Goal: Complete application form

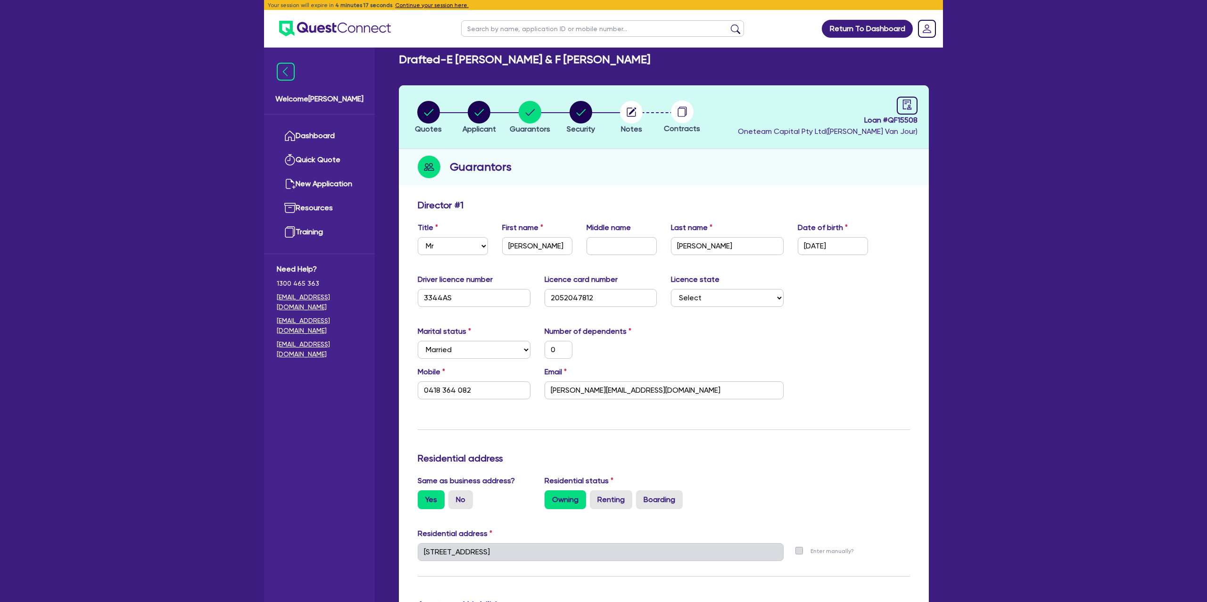
select select "MR"
select select "[GEOGRAPHIC_DATA]"
select select "MARRIED"
select select "MRS"
select select "[GEOGRAPHIC_DATA]"
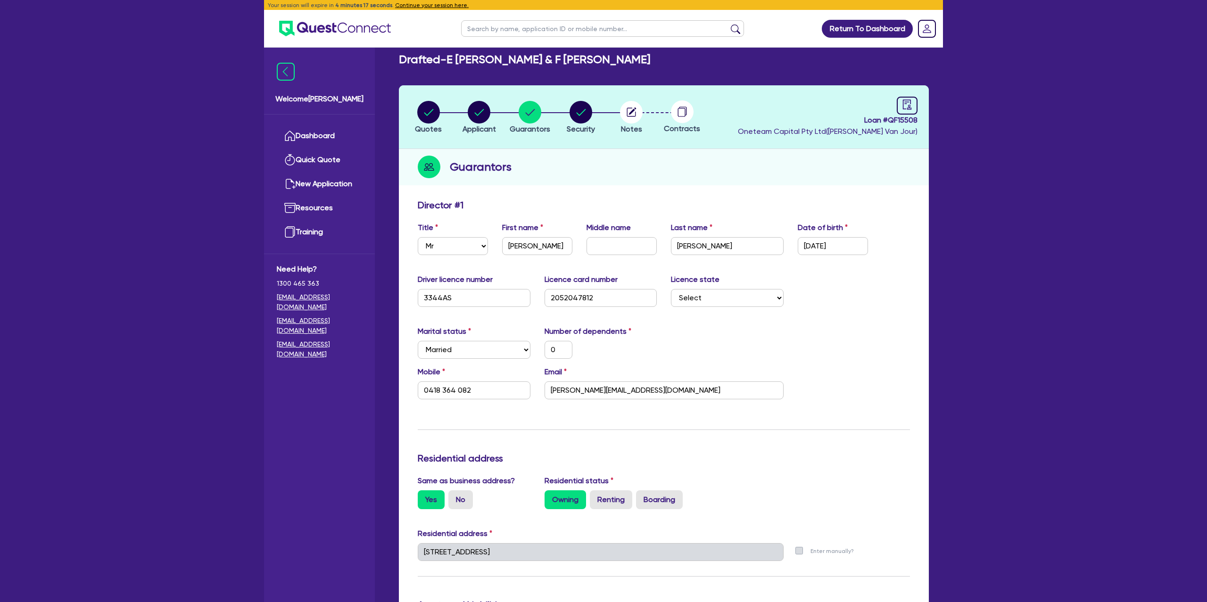
select select "MARRIED"
click at [504, 27] on input "text" at bounding box center [602, 28] width 283 height 17
type input "cara"
click button "submit" at bounding box center [735, 30] width 15 height 13
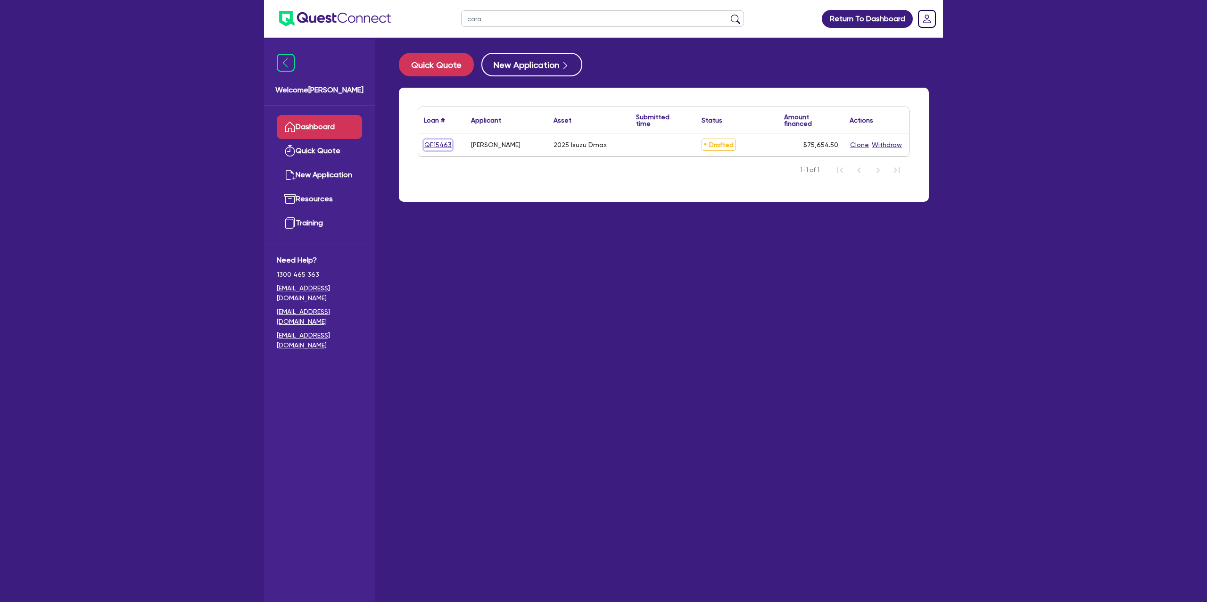
click at [444, 140] on link "QF15463" at bounding box center [438, 145] width 28 height 11
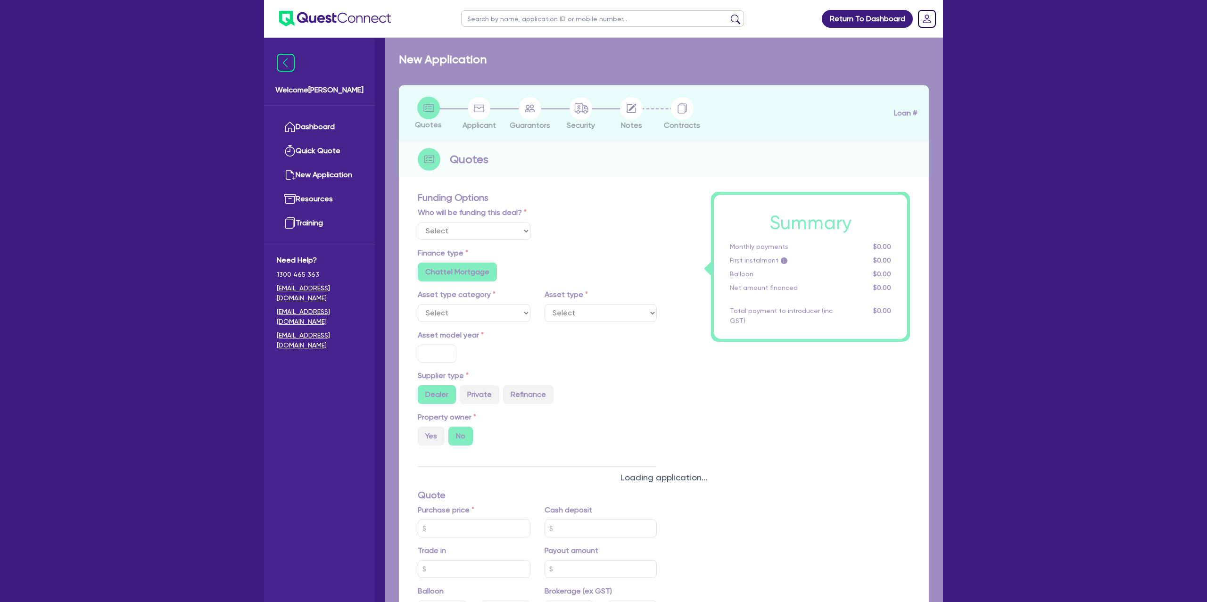
select select "Other"
select select "CARS_AND_LIGHT_TRUCKS"
type input "2025"
radio input "true"
type input "75,000"
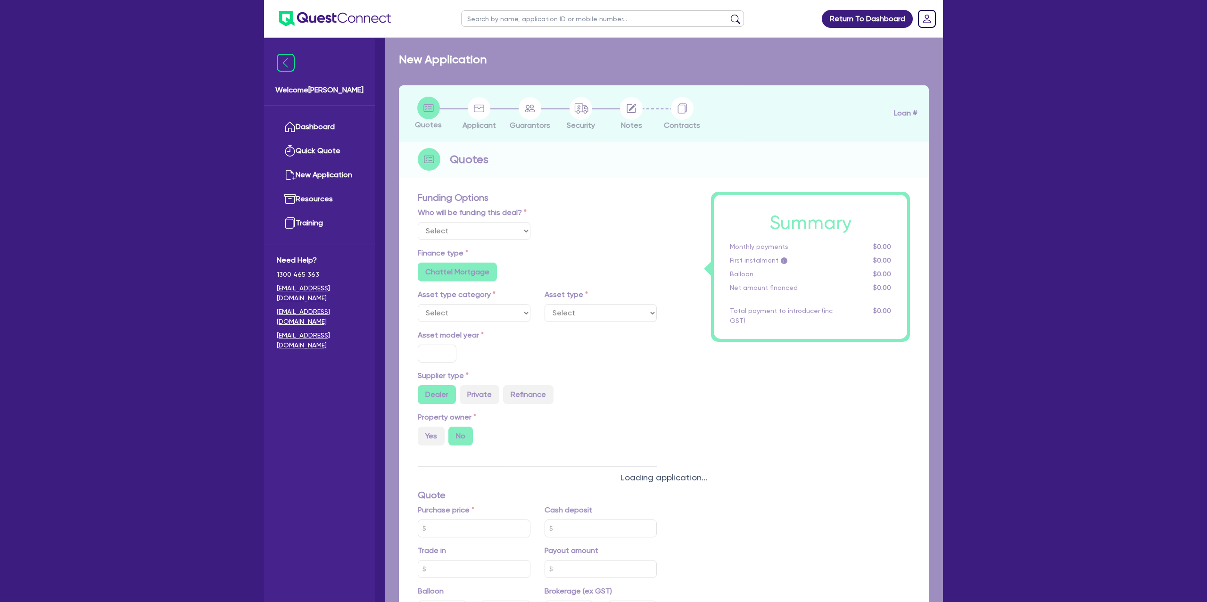
type input "15.99"
type input "1,400"
radio input "true"
radio input "false"
select select "PASSENGER_VEHICLES"
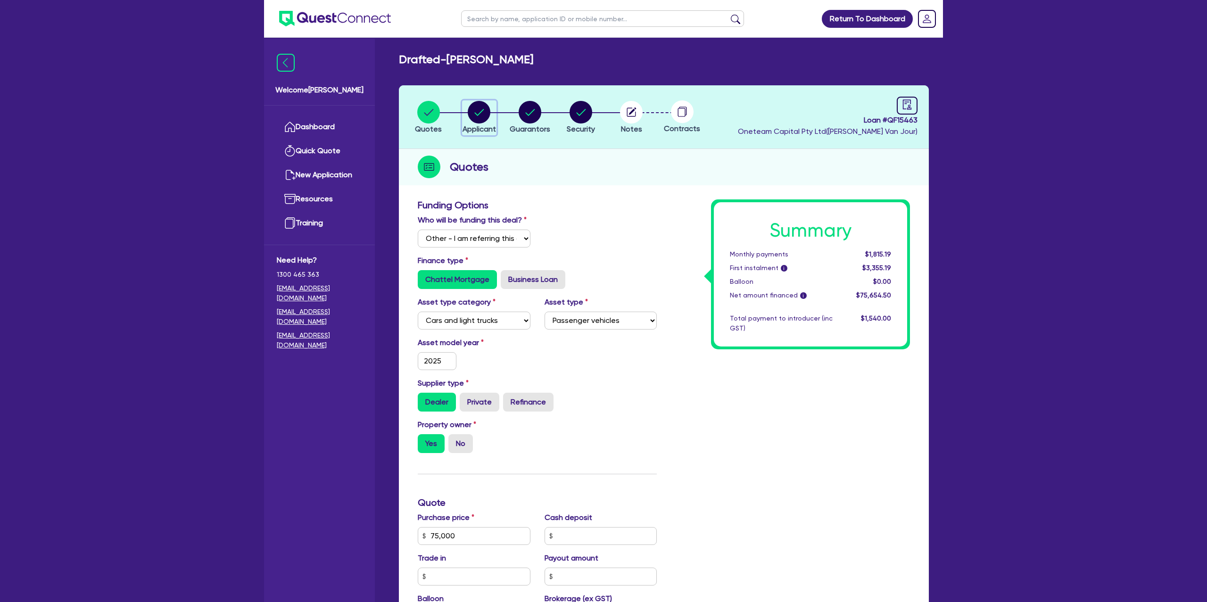
click at [476, 107] on circle "button" at bounding box center [479, 112] width 23 height 23
select select "SOLE_TRADER"
select select "BUILDING_CONSTRUCTION"
select select "TRADES_SERVICES_CONSUMERS"
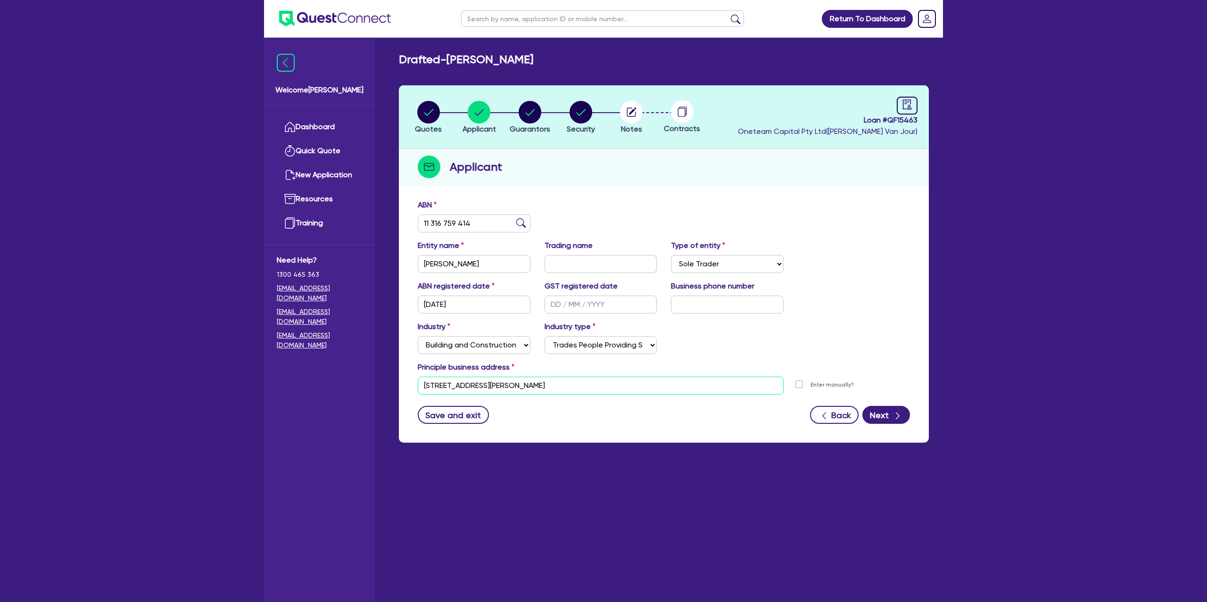
drag, startPoint x: 466, startPoint y: 387, endPoint x: 530, endPoint y: 391, distance: 64.3
click at [530, 391] on input "[STREET_ADDRESS][PERSON_NAME]" at bounding box center [601, 386] width 366 height 18
drag, startPoint x: 532, startPoint y: 384, endPoint x: 517, endPoint y: 385, distance: 15.1
click at [517, 385] on input "[STREET_ADDRESS][PERSON_NAME]" at bounding box center [601, 386] width 366 height 18
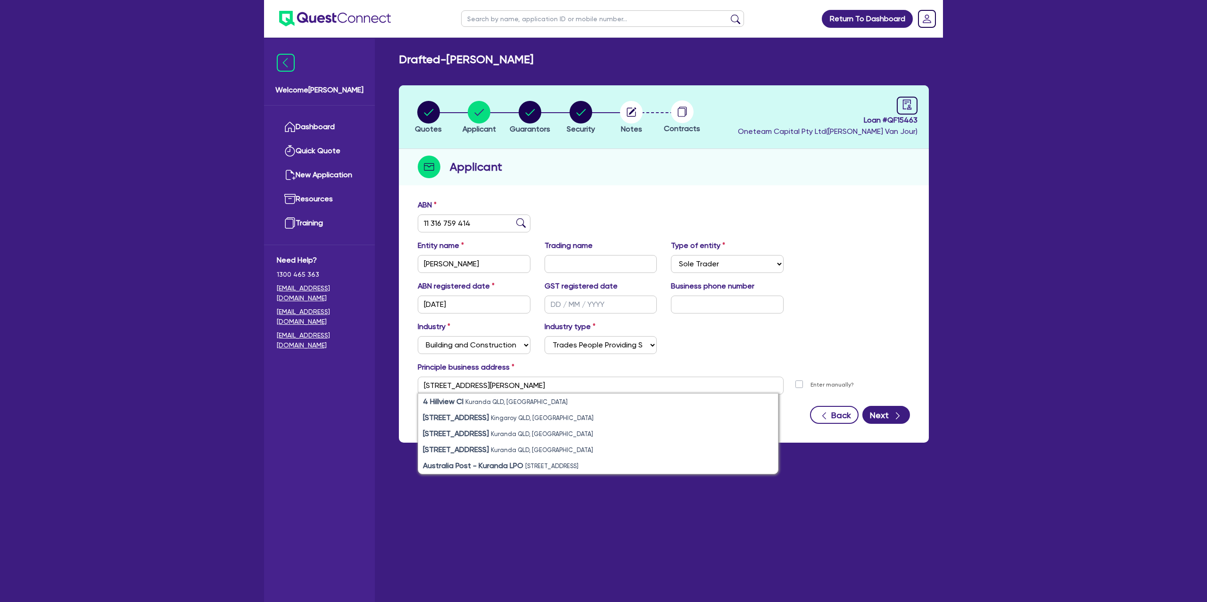
type input "[STREET_ADDRESS][PERSON_NAME]"
drag, startPoint x: 630, startPoint y: 195, endPoint x: 626, endPoint y: 191, distance: 5.3
click at [627, 191] on div "Quotes Applicant [GEOGRAPHIC_DATA] Security Notes Contracts Loan # QF15463 Onet…" at bounding box center [664, 263] width 530 height 357
click at [328, 125] on link "Dashboard" at bounding box center [319, 127] width 85 height 24
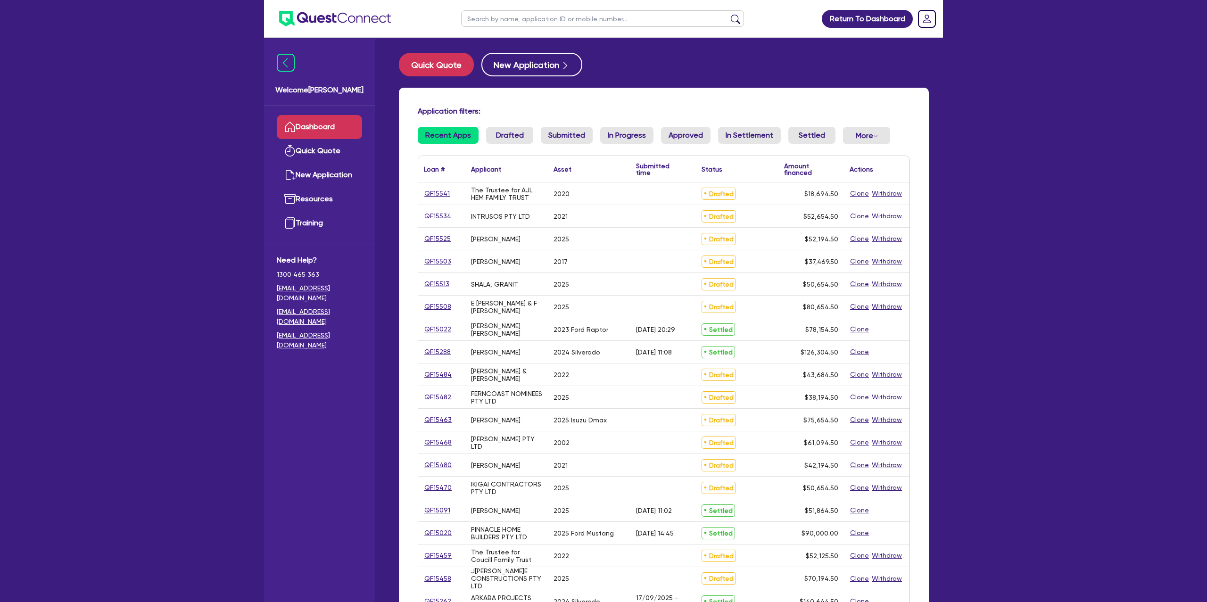
drag, startPoint x: 560, startPoint y: 25, endPoint x: 599, endPoint y: 2, distance: 45.9
click at [592, 4] on ul at bounding box center [603, 18] width 302 height 37
type input "[PERSON_NAME]"
click at [728, 14] on button "submit" at bounding box center [735, 20] width 15 height 13
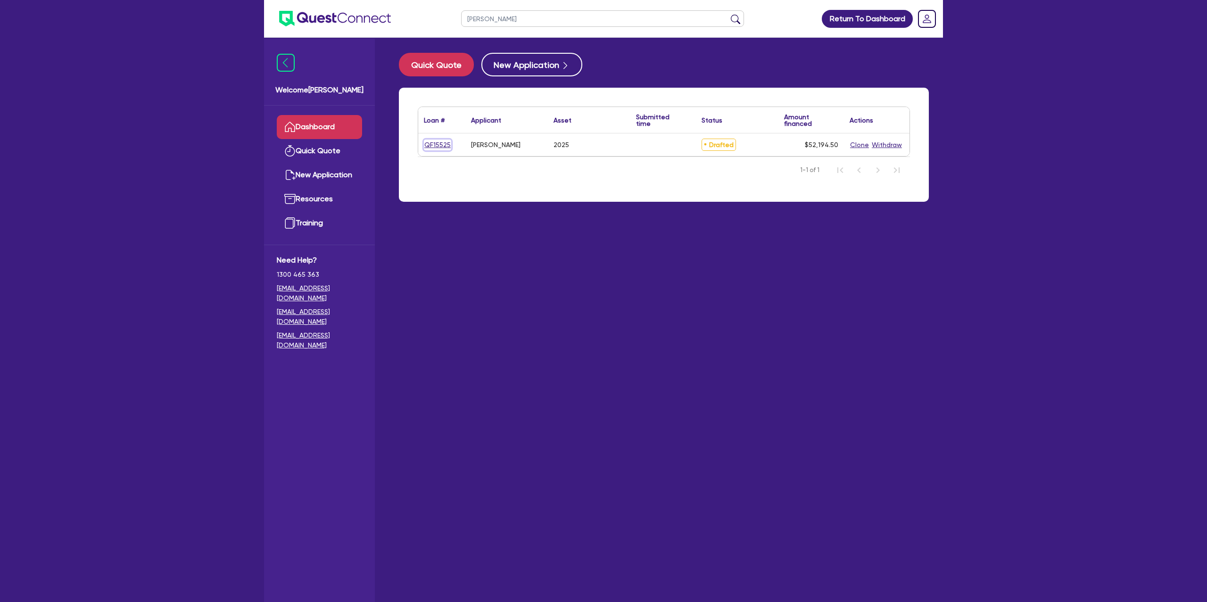
click at [435, 146] on link "QF15525" at bounding box center [437, 145] width 27 height 11
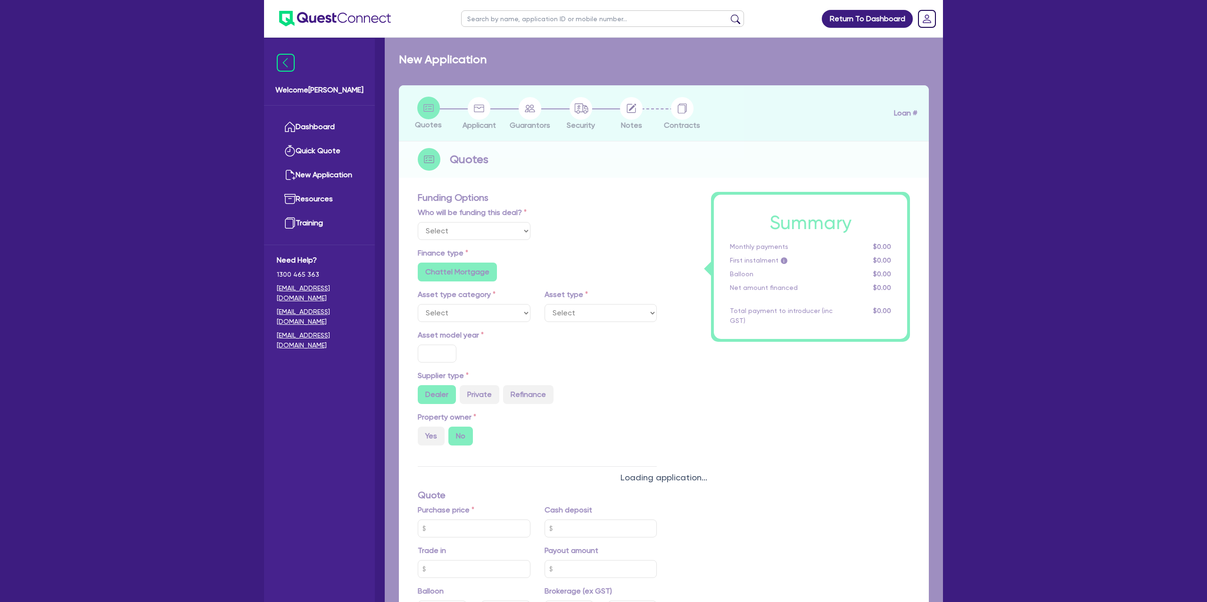
select select "Other"
select select "CARS_AND_LIGHT_TRUCKS"
type input "2025"
radio input "true"
type input "75,000"
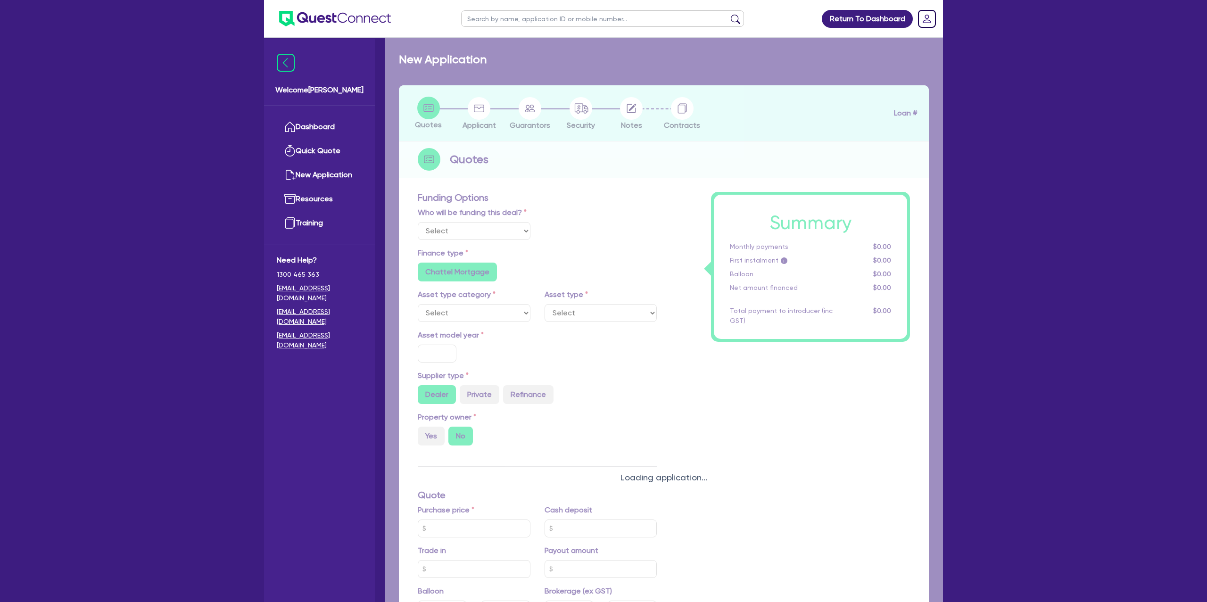
type input "25,000"
type input "15.99"
type input "1,400"
radio input "true"
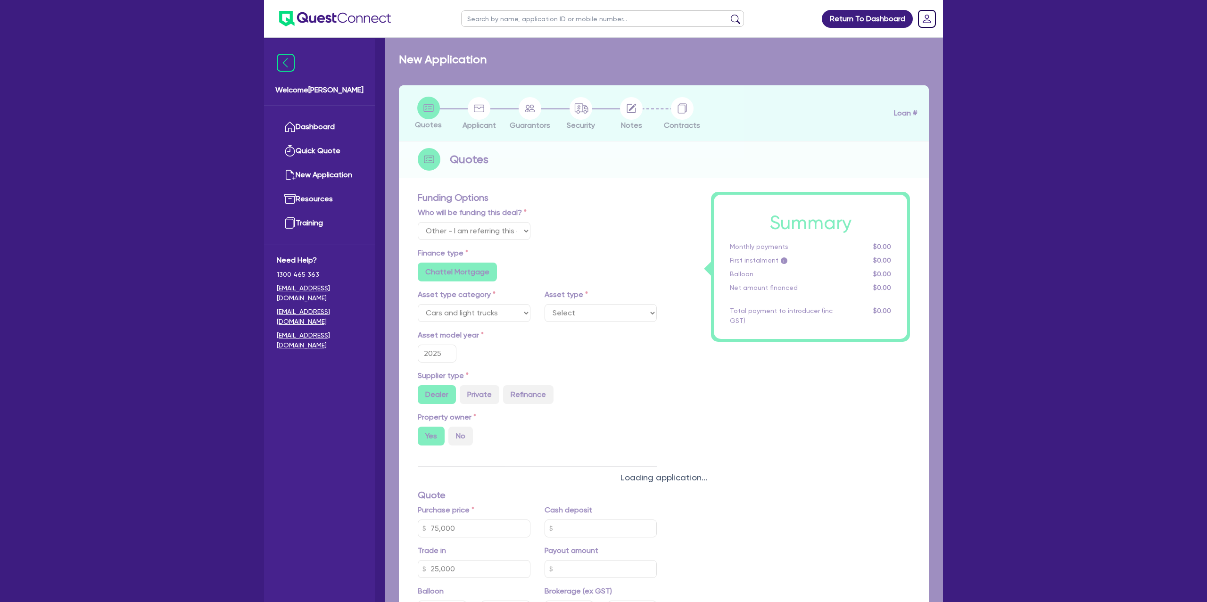
select select "PASSENGER_VEHICLES"
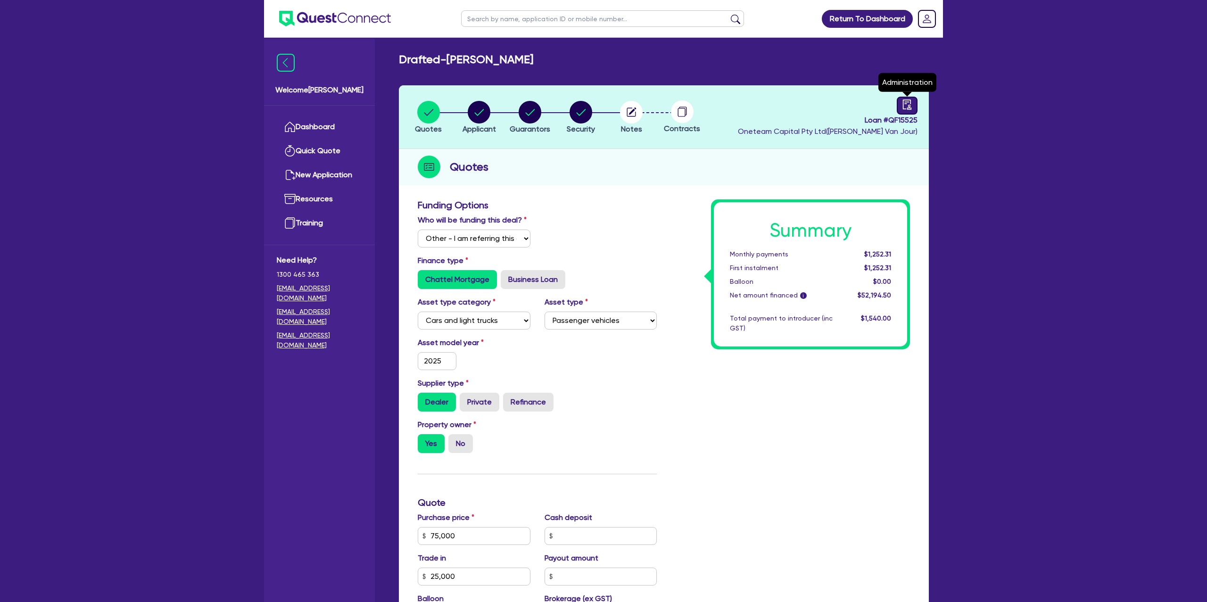
click at [902, 103] on icon "audit" at bounding box center [907, 105] width 10 height 10
select select "DRAFTED_NEW"
select select "Other"
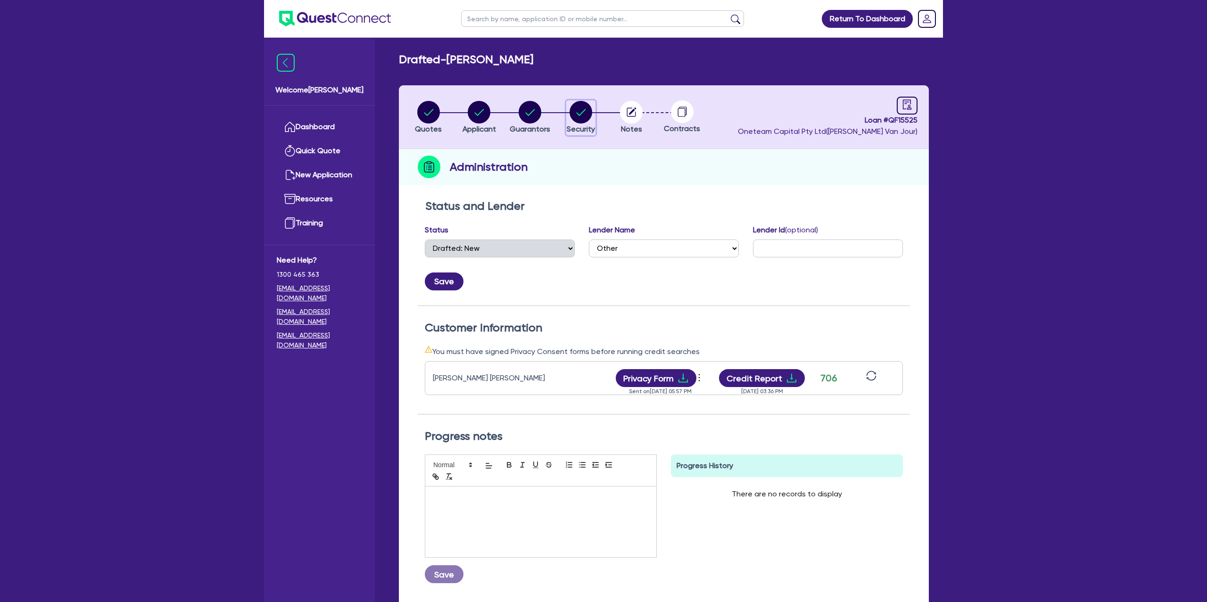
click at [589, 109] on circle "button" at bounding box center [581, 112] width 23 height 23
select select "CARS_AND_LIGHT_TRUCKS"
select select "PASSENGER_VEHICLES"
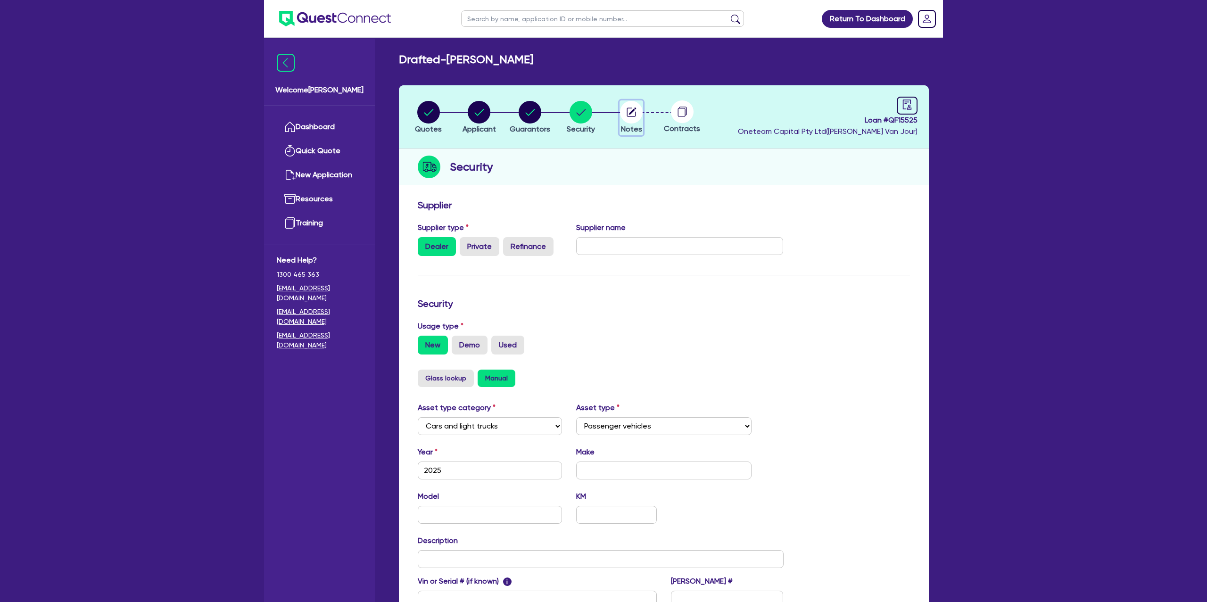
click at [629, 107] on icon "button" at bounding box center [631, 112] width 23 height 23
